Goal: Obtain resource: Obtain resource

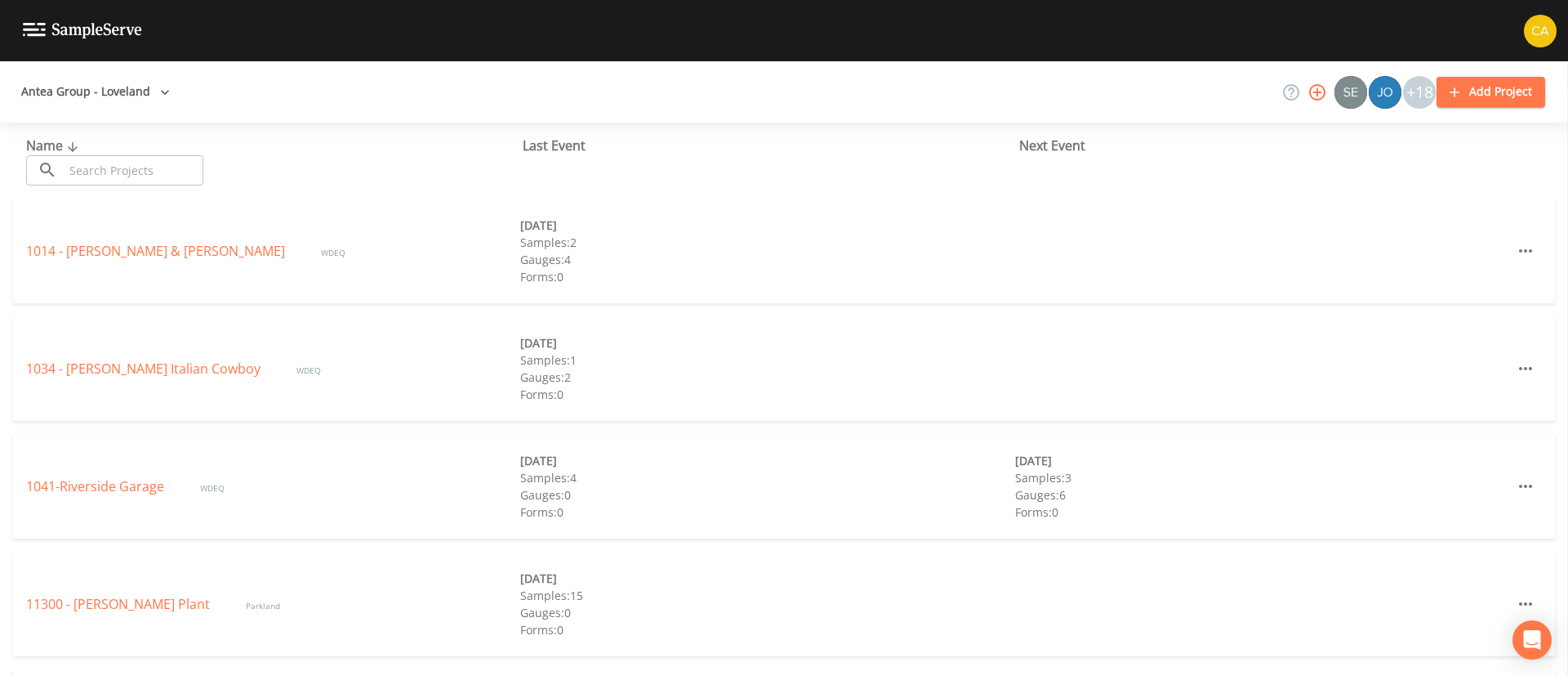
click at [158, 238] on div "1014 - [PERSON_NAME] & [PERSON_NAME] WDEQ [DATE] Samples: 2 Gauges: 4 Forms: 0" at bounding box center [784, 250] width 1542 height 104
click at [157, 247] on link "1014 - [PERSON_NAME] & [PERSON_NAME]" at bounding box center [157, 251] width 262 height 18
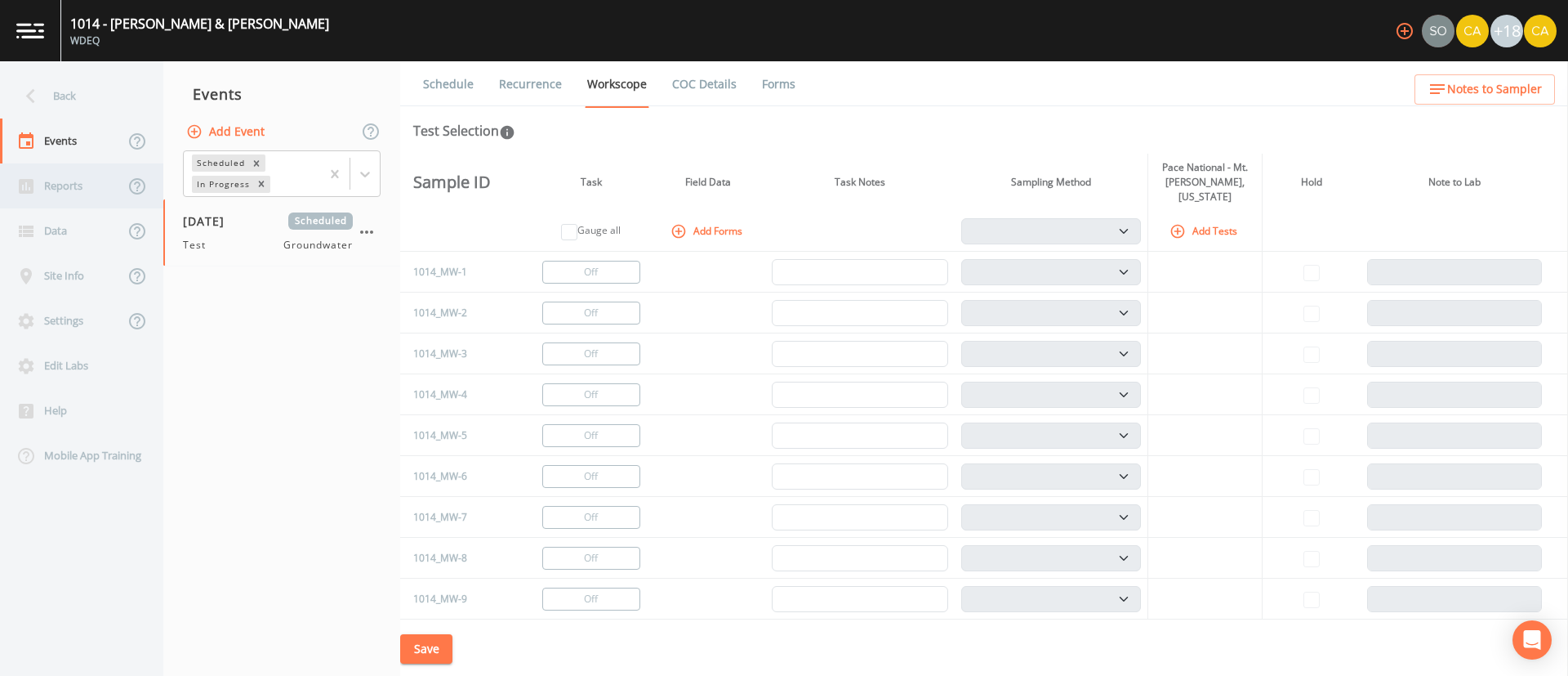
click at [64, 195] on div "Reports" at bounding box center [62, 185] width 124 height 45
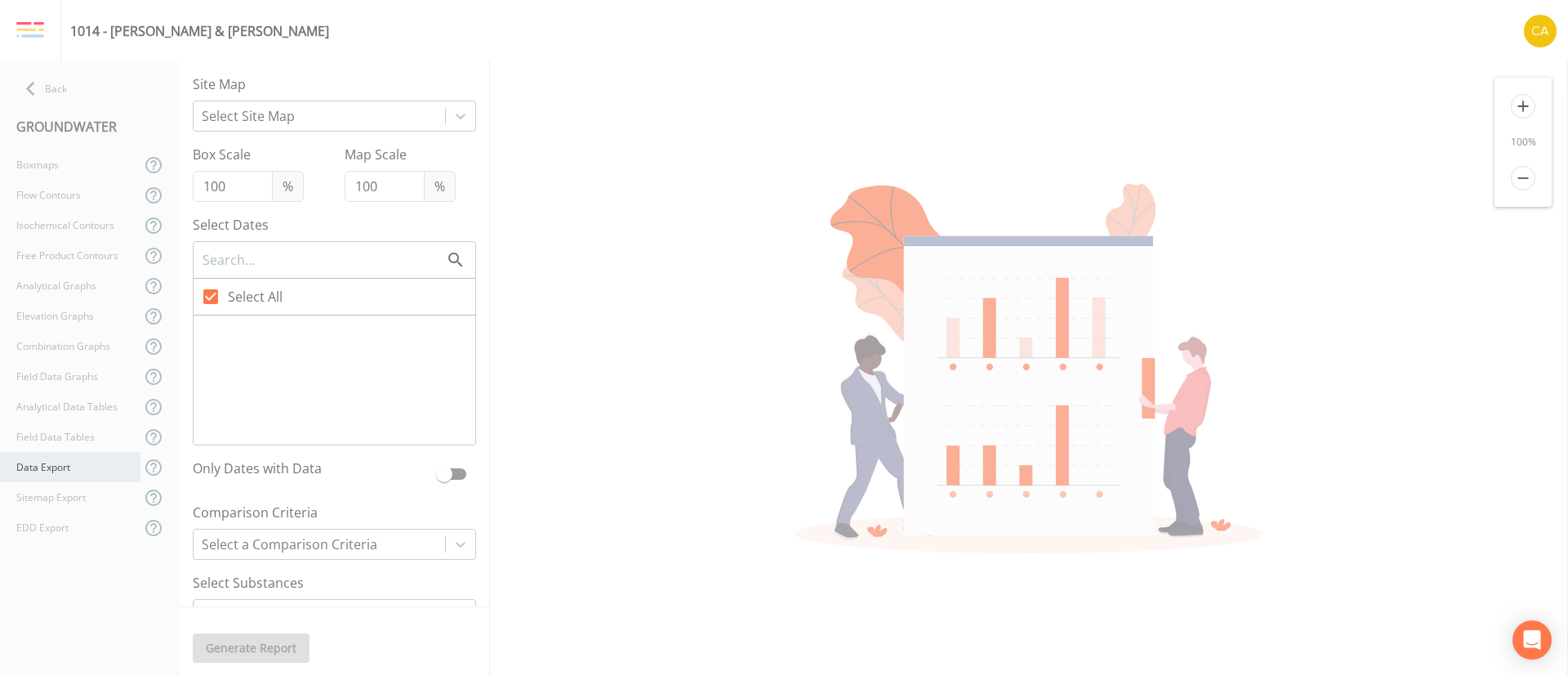
checkbox input "false"
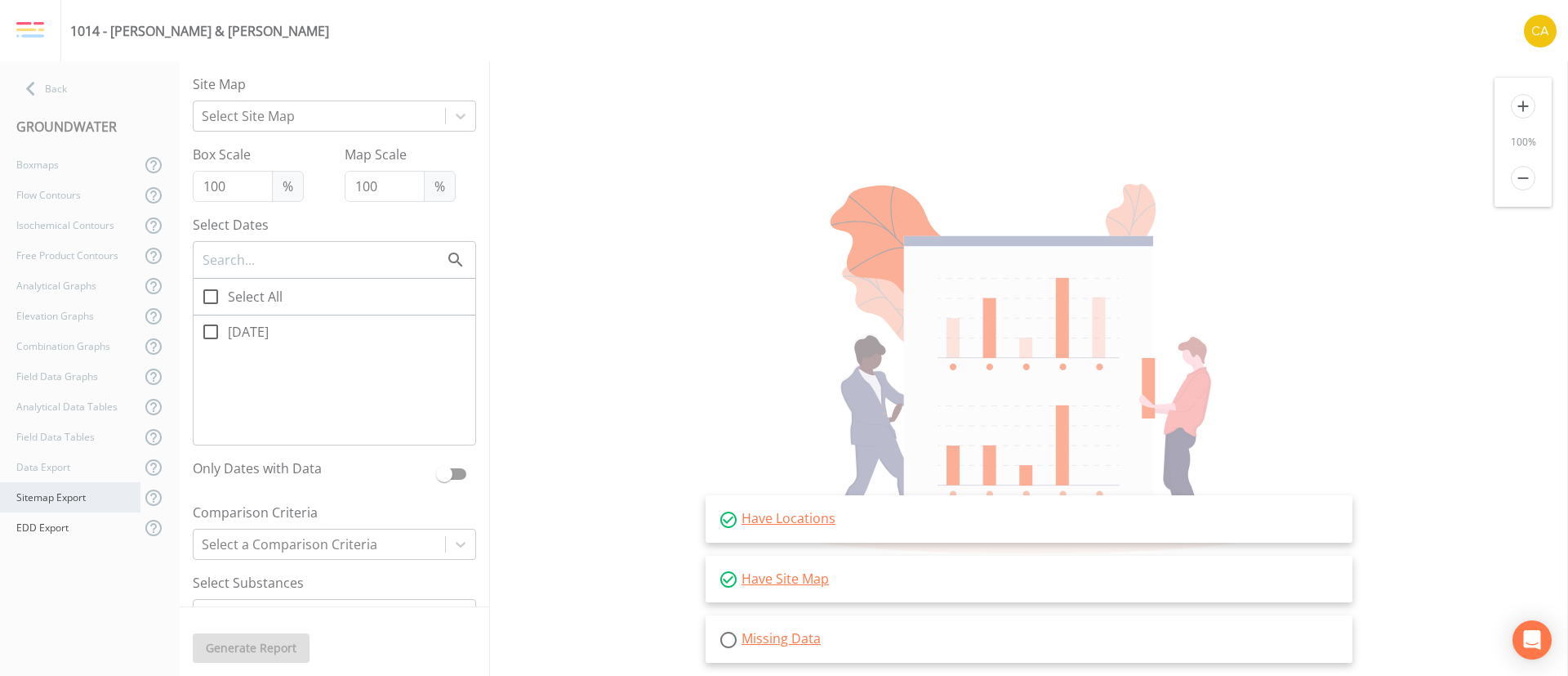
click at [69, 512] on div "EDD Export" at bounding box center [70, 527] width 141 height 30
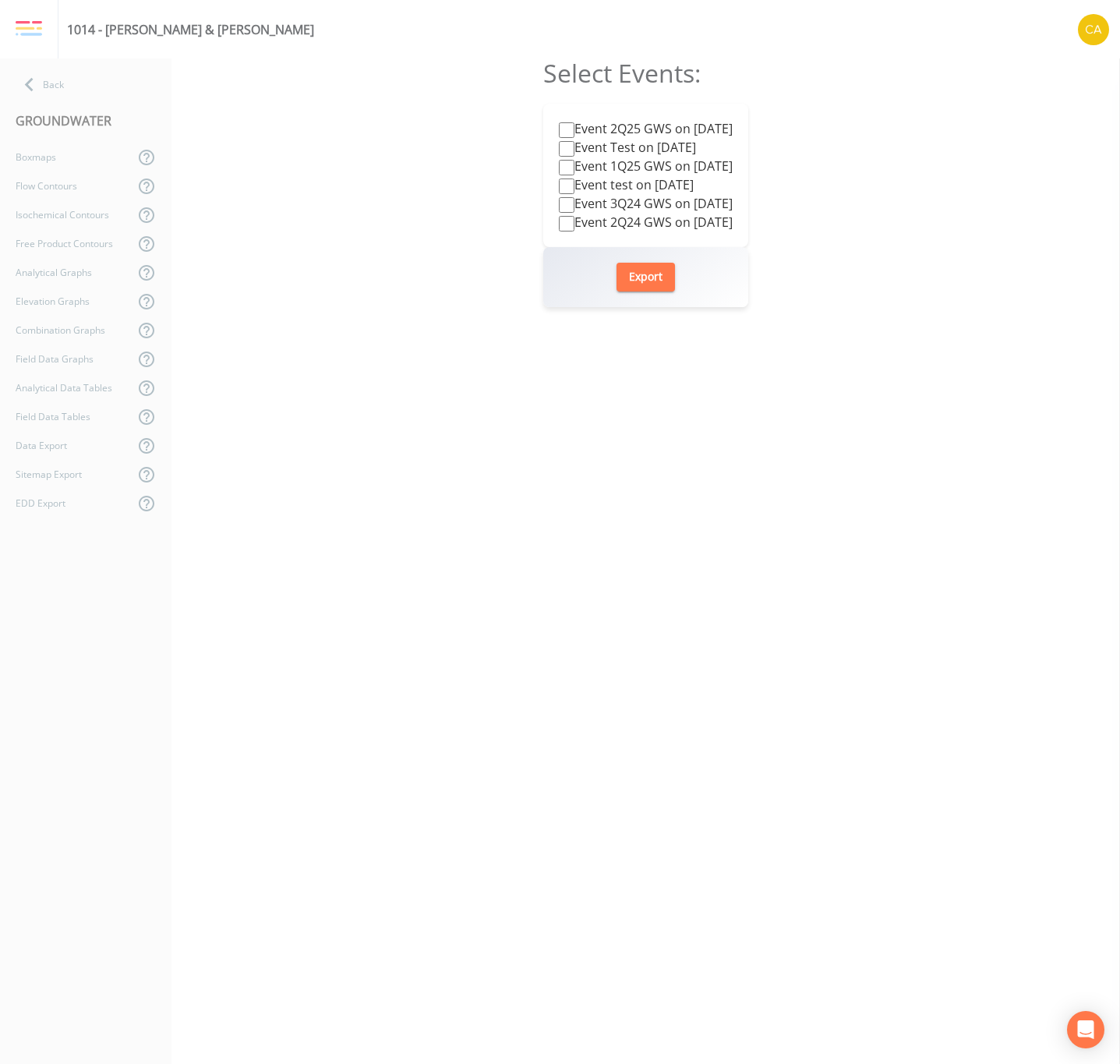
drag, startPoint x: 543, startPoint y: 637, endPoint x: 234, endPoint y: 161, distance: 567.5
click at [543, 637] on form "Select Events: Event 2Q25 GWS on [DATE] Event Test on [DATE] Event 1Q25 GWS on …" at bounding box center [645, 561] width 205 height 1006
click at [80, 97] on div "Back" at bounding box center [78, 84] width 156 height 29
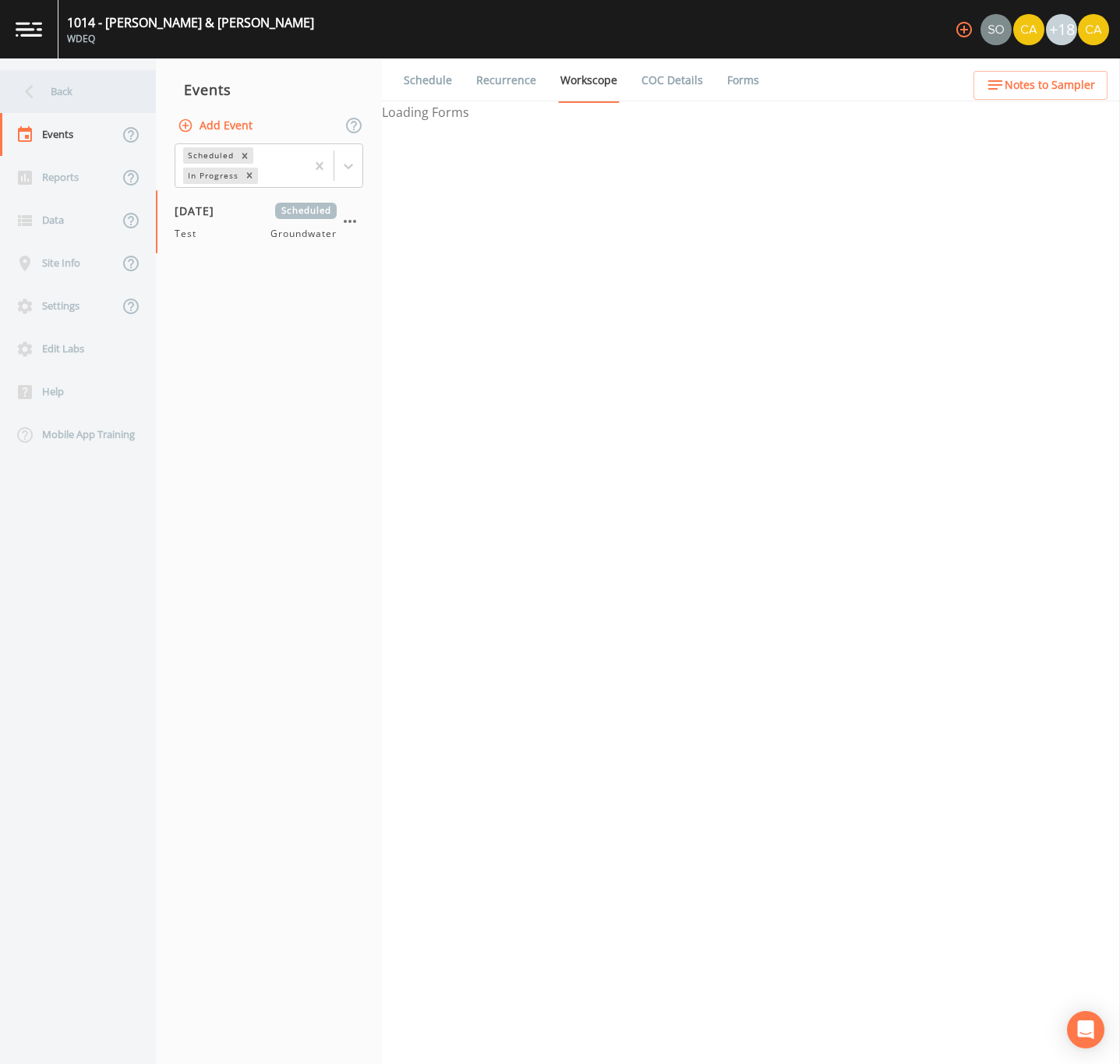
click at [52, 111] on div "Back" at bounding box center [70, 91] width 140 height 43
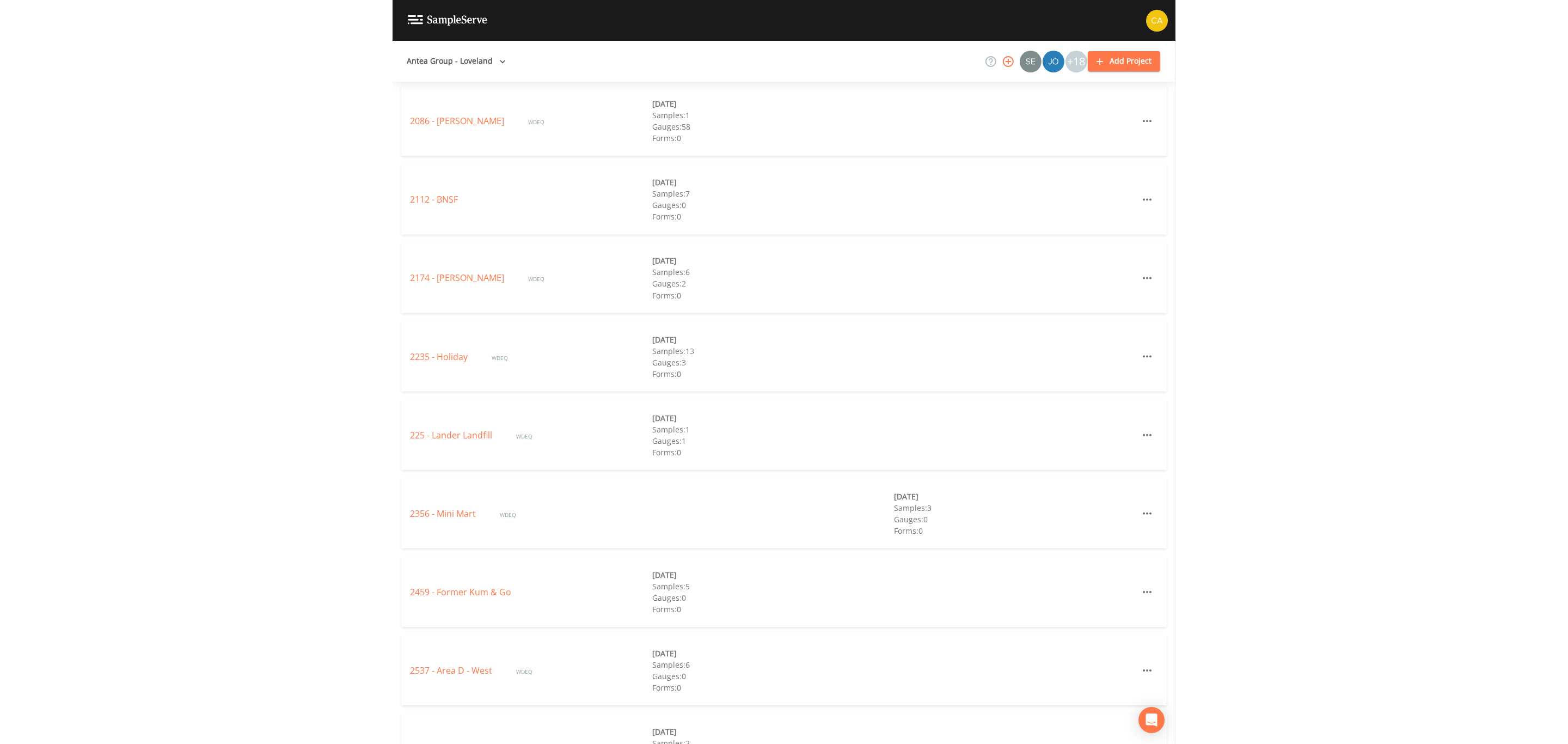
scroll to position [735, 0]
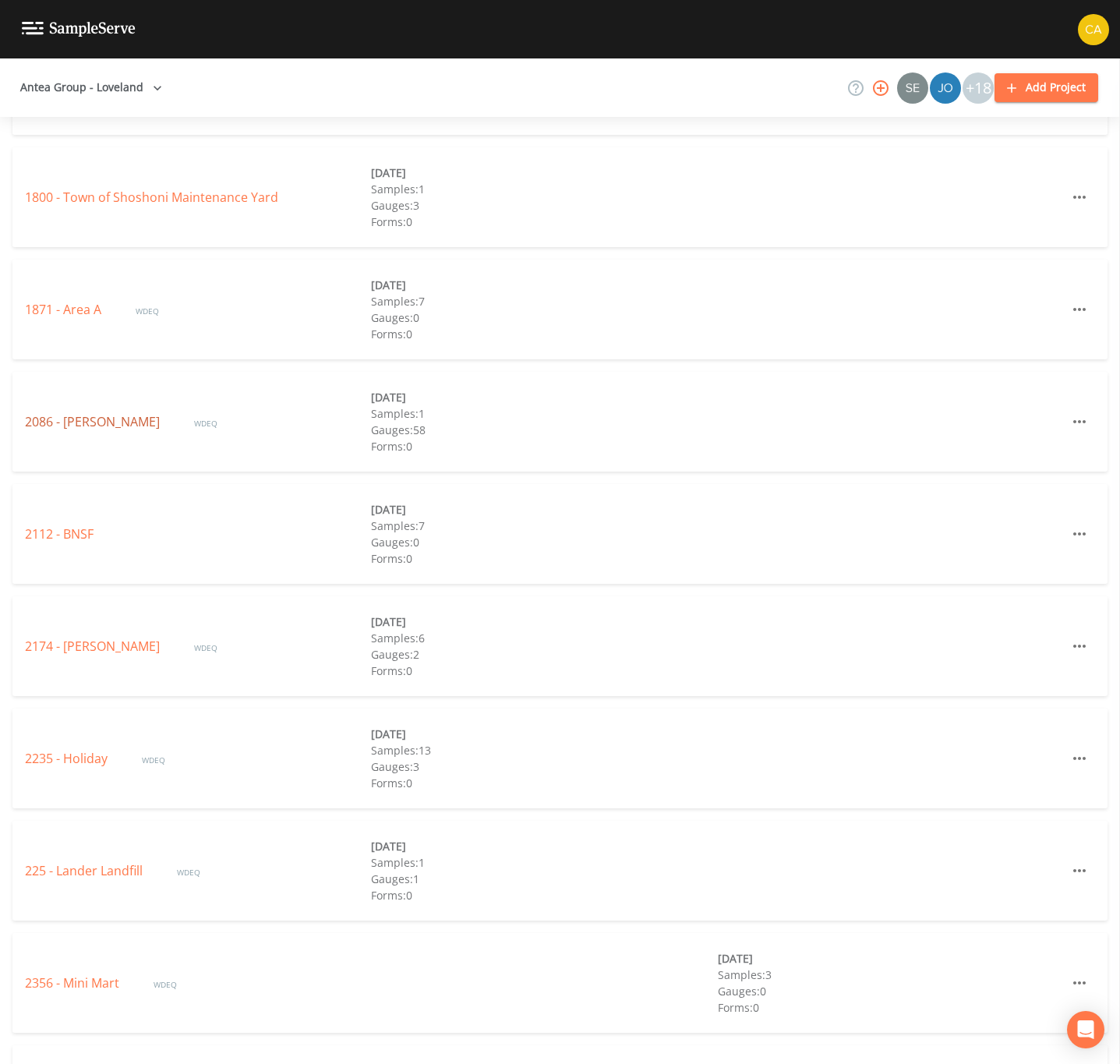
click at [85, 429] on link "2086 - [PERSON_NAME]" at bounding box center [94, 422] width 138 height 17
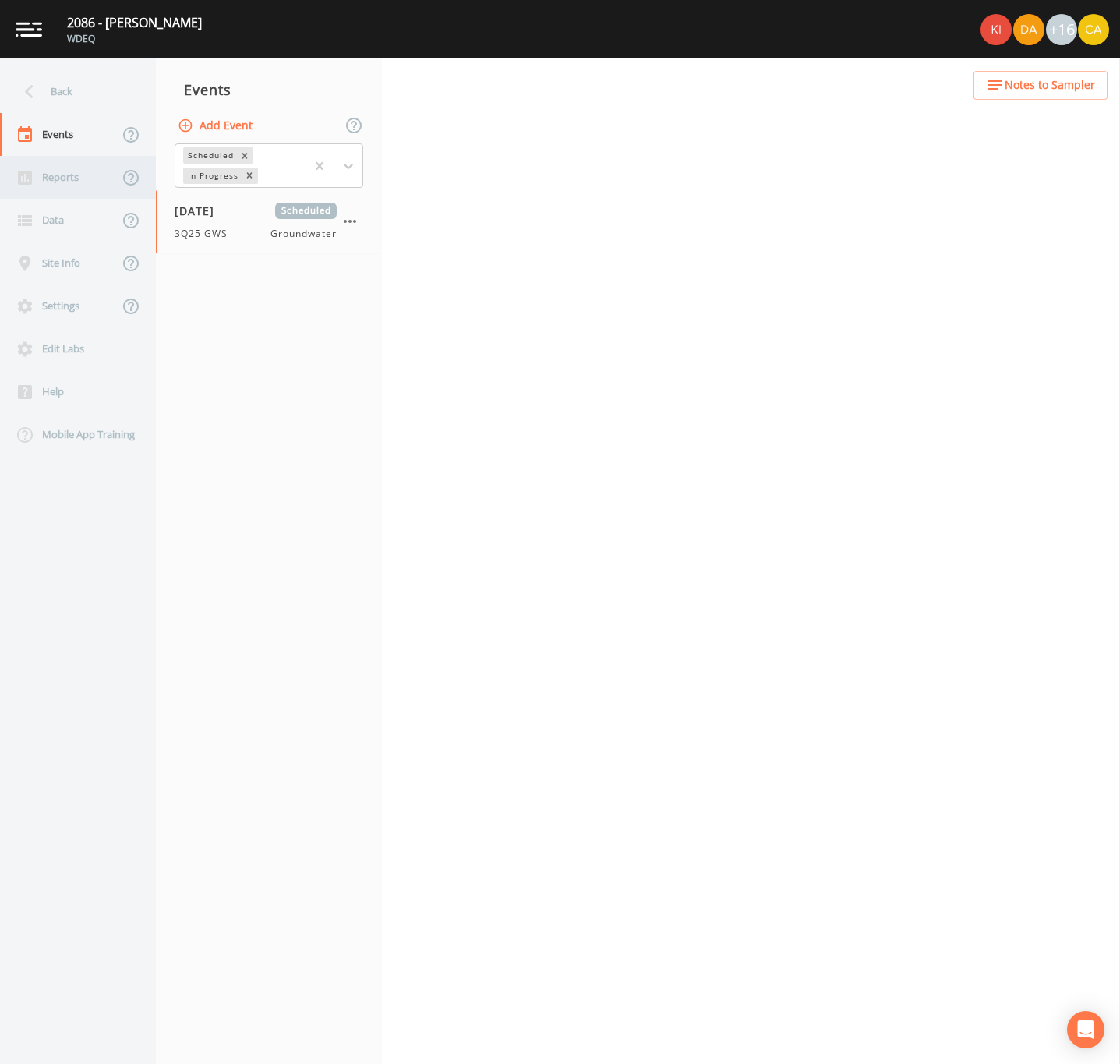
click at [48, 186] on div "Reports" at bounding box center [59, 177] width 119 height 43
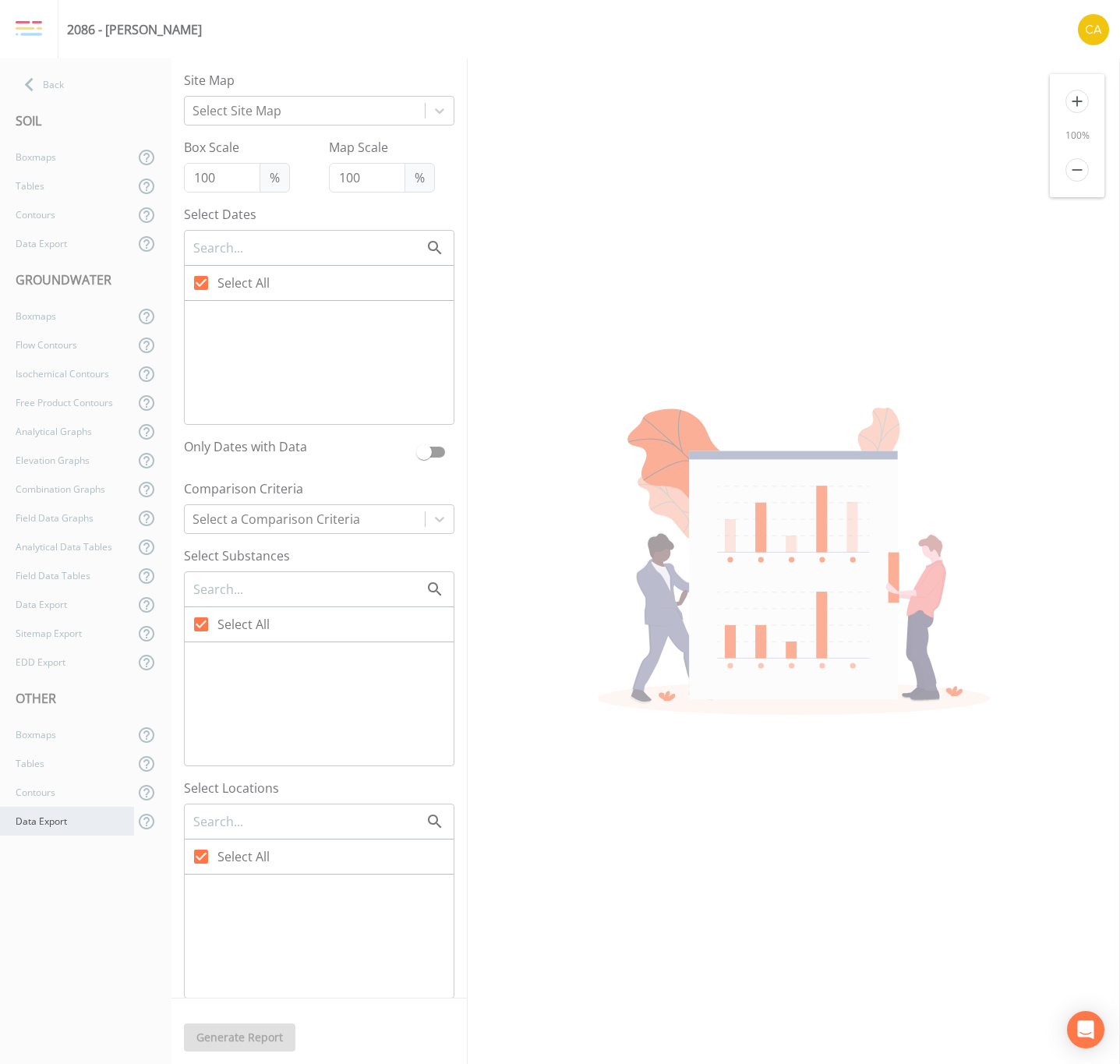
checkbox input "false"
click at [62, 644] on div "Data Export" at bounding box center [67, 821] width 134 height 29
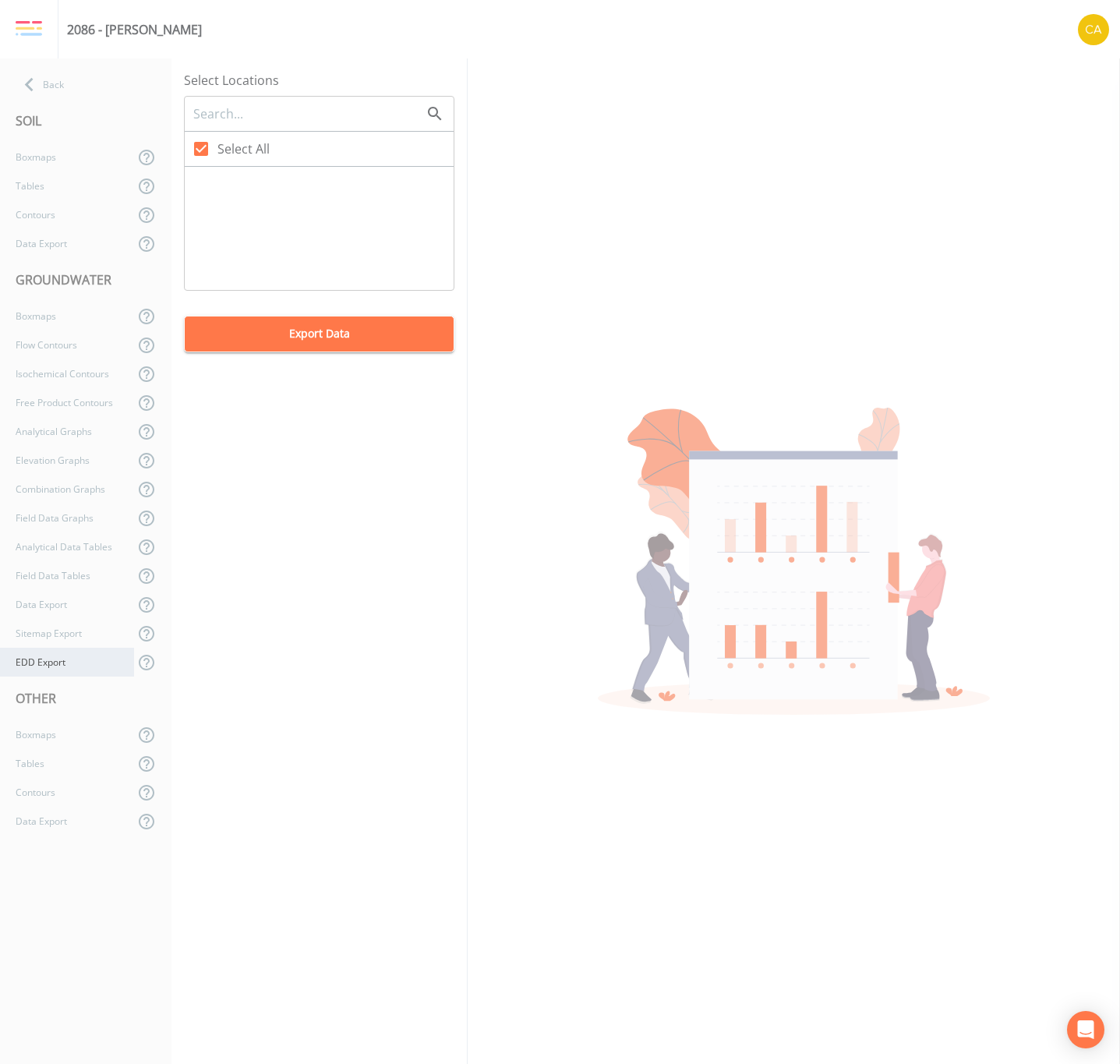
click at [48, 644] on div "EDD Export" at bounding box center [67, 661] width 134 height 29
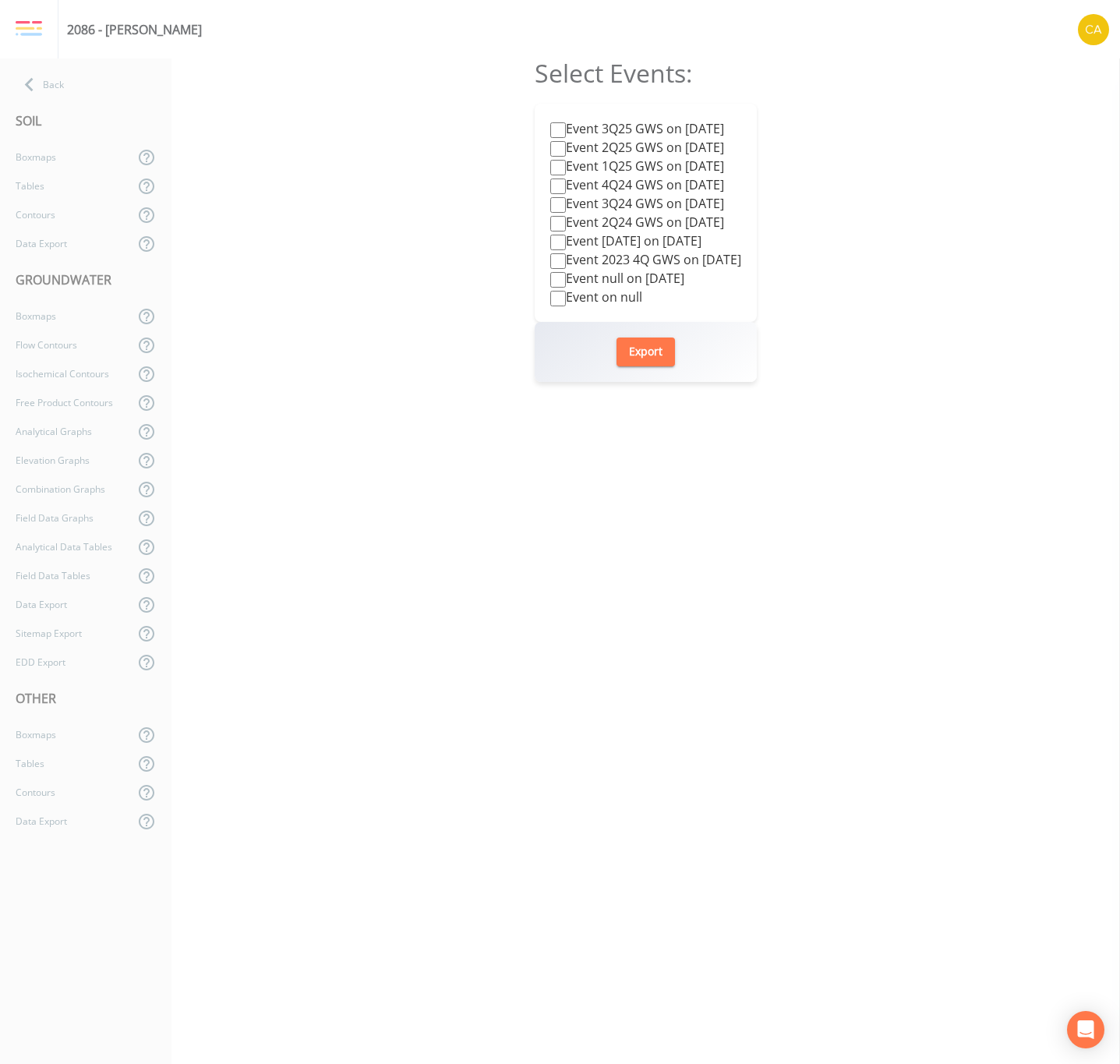
click at [613, 129] on label "Event 3Q25 GWS on [DATE]" at bounding box center [636, 128] width 173 height 18
click at [566, 129] on input "Event 3Q25 GWS on [DATE]" at bounding box center [558, 130] width 16 height 16
checkbox input "true"
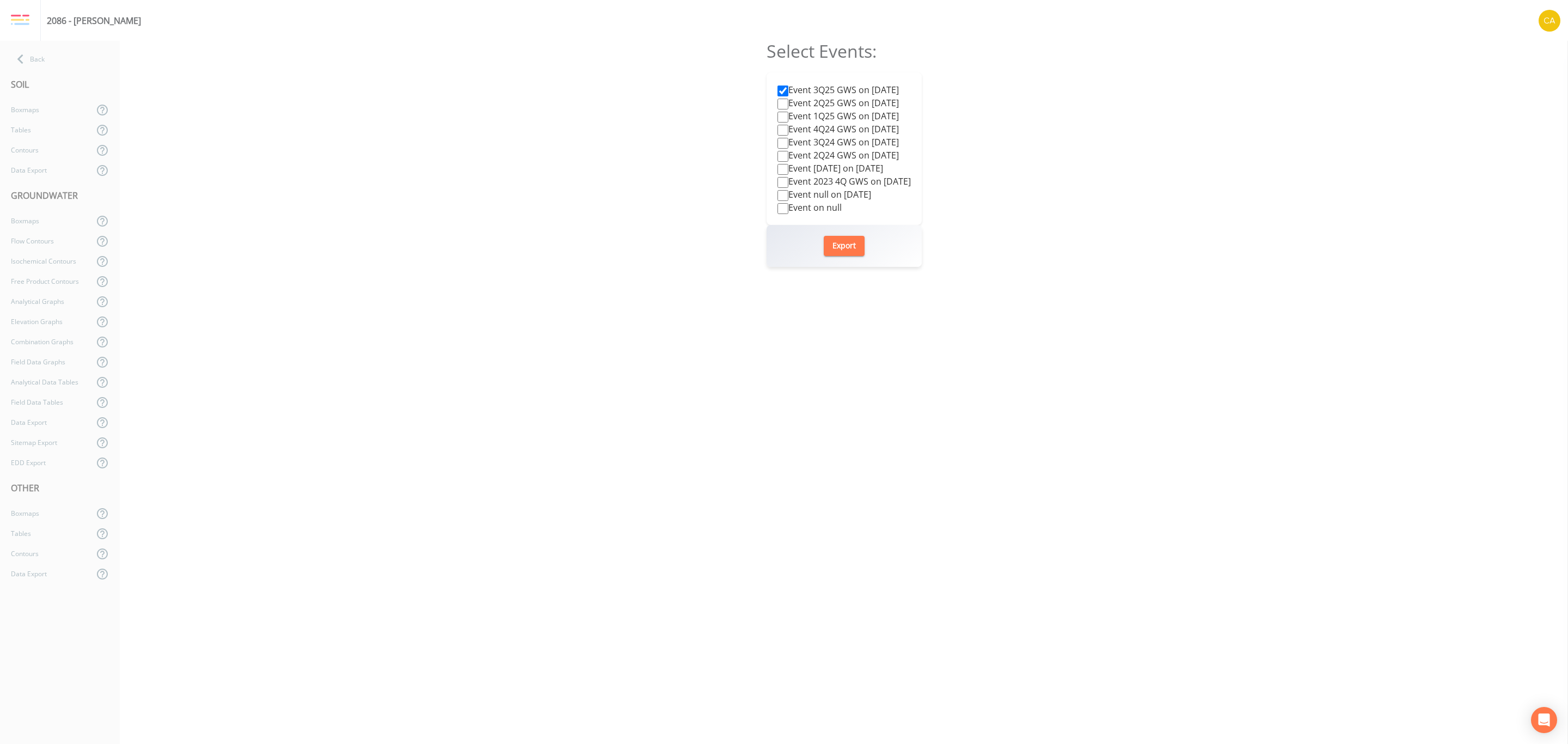
click at [1045, 162] on div "Select Events: Event 3Q25 GWS on [DATE] Event 2Q25 GWS on [DATE] Event 1Q25 GWS…" at bounding box center [844, 392] width 1448 height 703
